Goal: Information Seeking & Learning: Learn about a topic

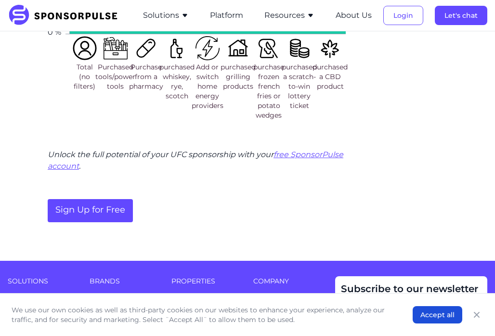
scroll to position [2130, 0]
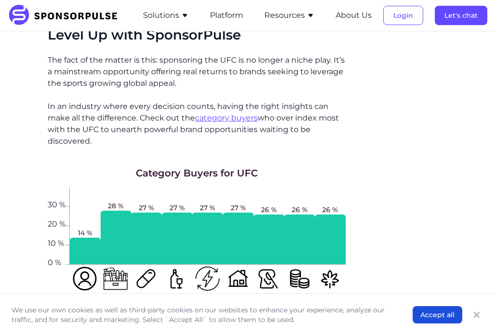
scroll to position [1813, 0]
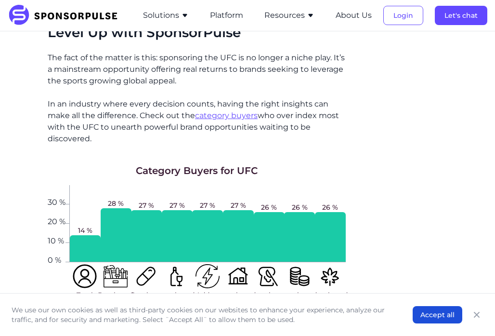
click at [233, 111] on u "category buyers" at bounding box center [226, 115] width 63 height 9
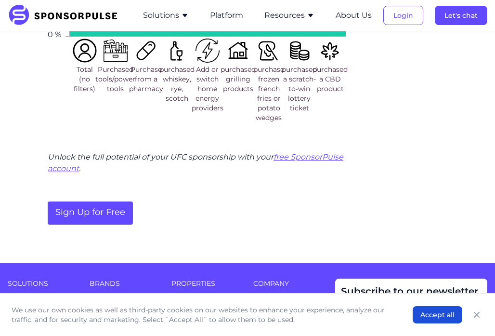
scroll to position [2063, 0]
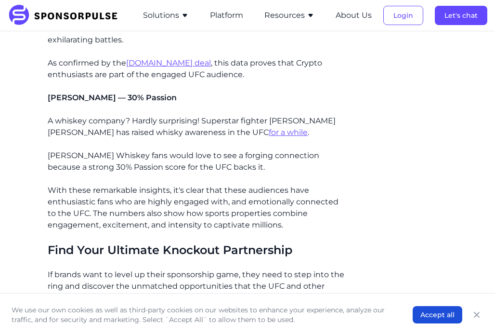
scroll to position [1240, 0]
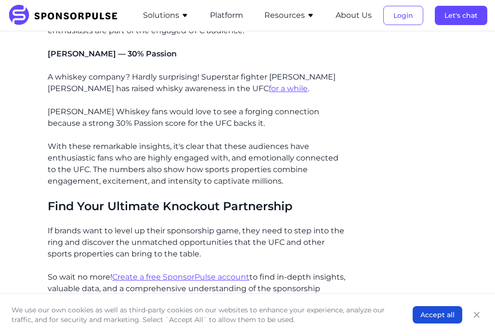
scroll to position [1240, 0]
